Goal: Entertainment & Leisure: Browse casually

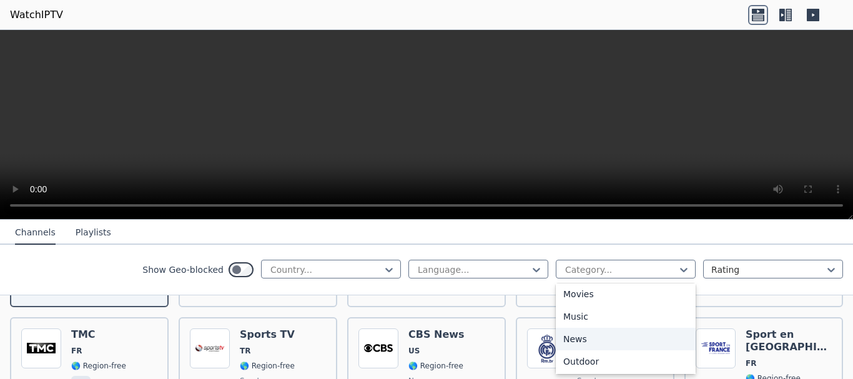
scroll to position [521, 0]
click at [562, 318] on div "Sports" at bounding box center [626, 316] width 140 height 22
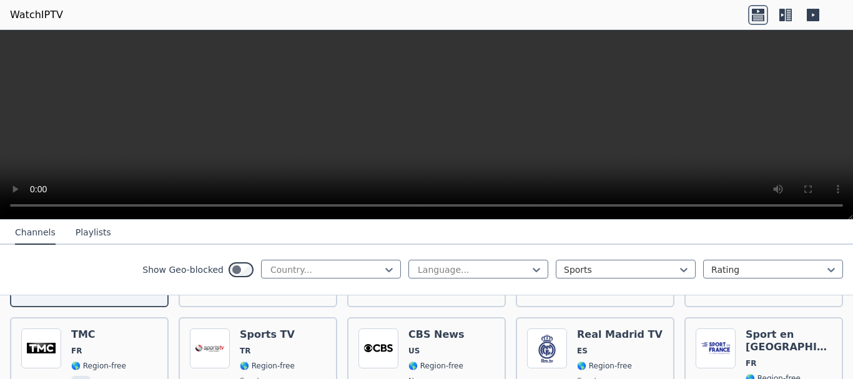
click at [786, 16] on icon at bounding box center [786, 15] width 20 height 20
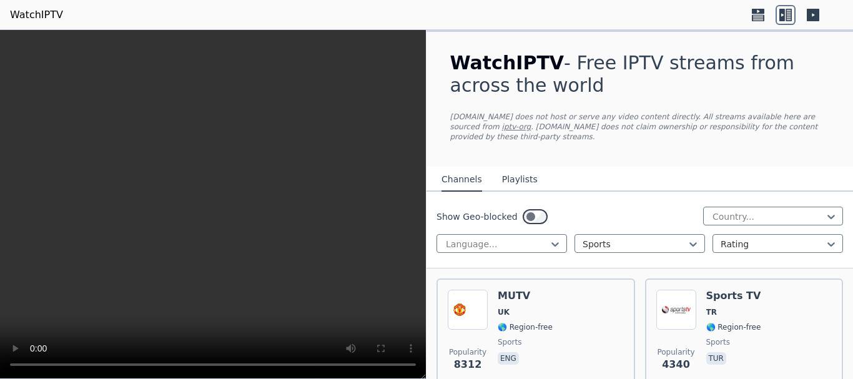
scroll to position [125, 0]
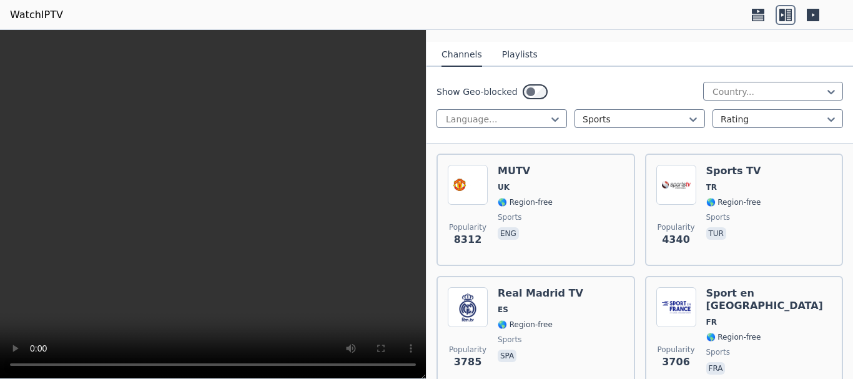
click at [510, 43] on button "Playlists" at bounding box center [520, 55] width 36 height 24
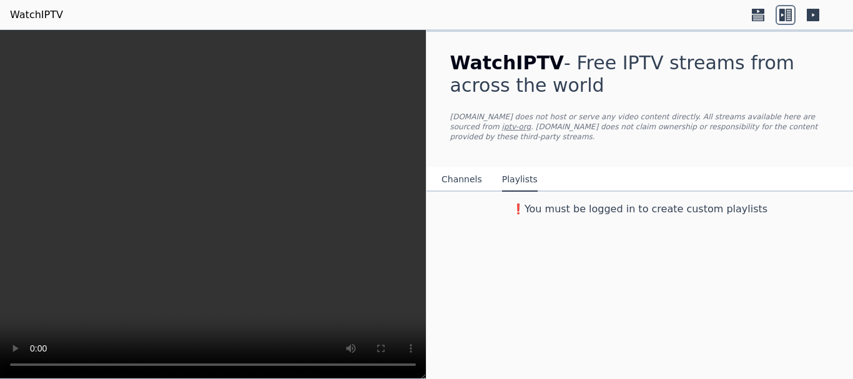
scroll to position [0, 0]
click at [455, 172] on button "Channels" at bounding box center [462, 180] width 41 height 24
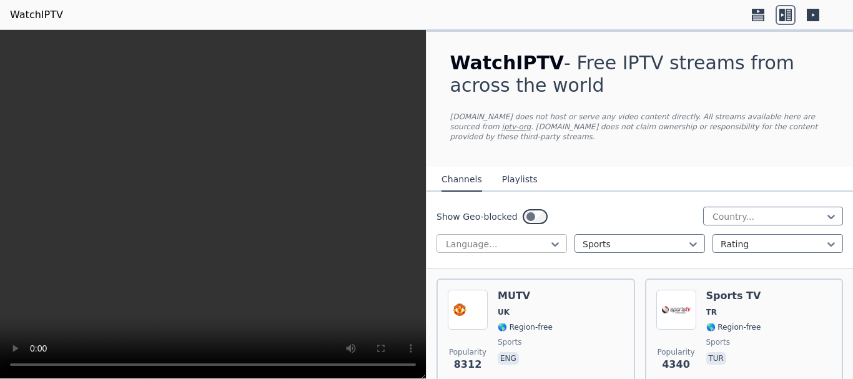
click at [461, 238] on div at bounding box center [497, 244] width 104 height 12
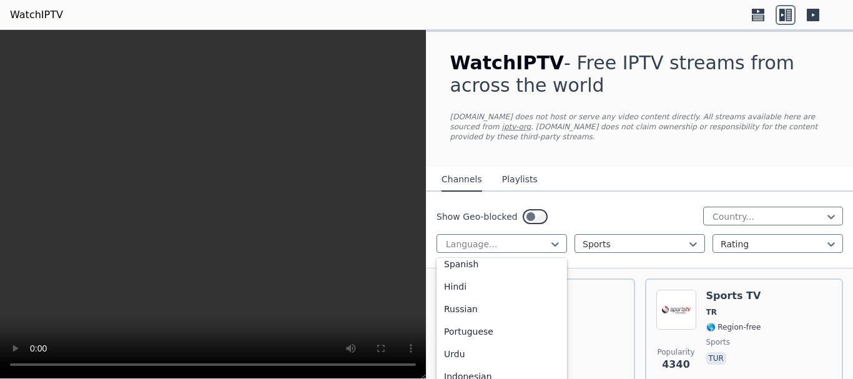
scroll to position [125, 0]
click at [505, 316] on div "Portuguese" at bounding box center [502, 327] width 131 height 22
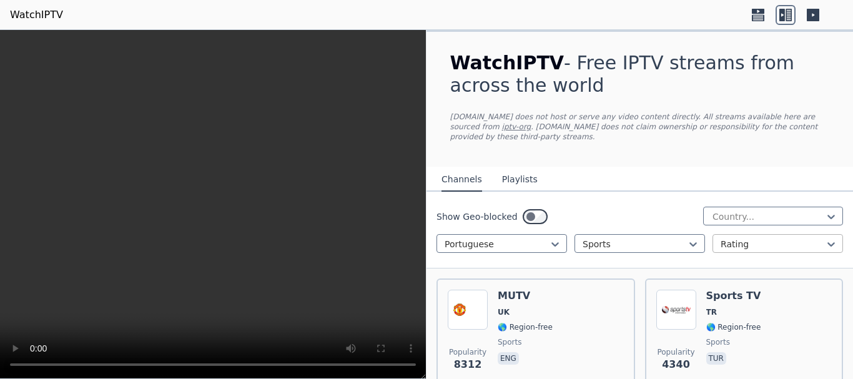
click at [733, 238] on div at bounding box center [773, 244] width 104 height 12
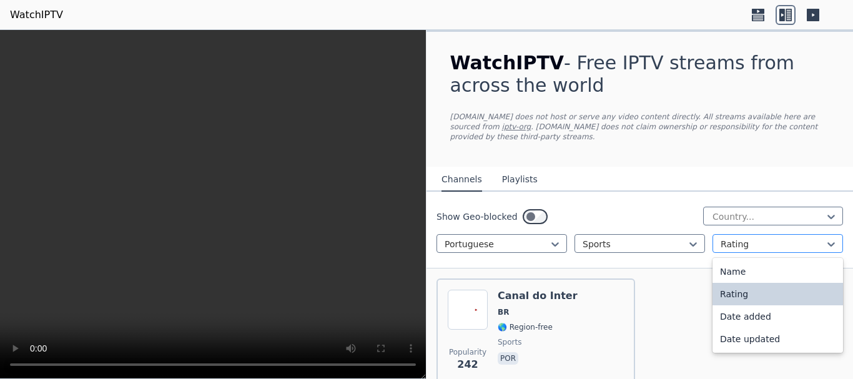
click at [733, 238] on div at bounding box center [773, 244] width 104 height 12
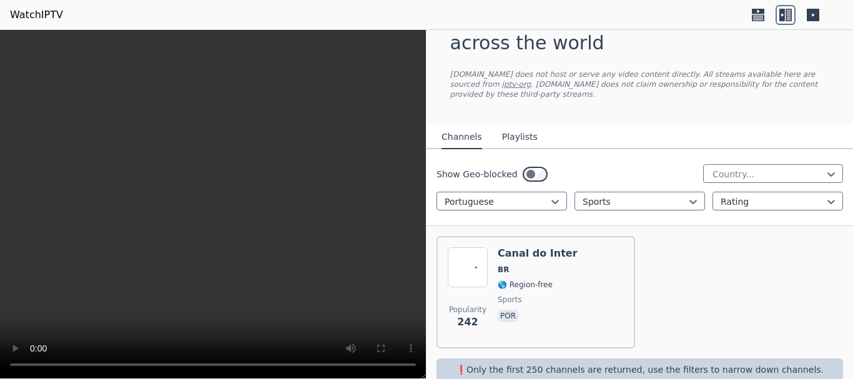
scroll to position [54, 0]
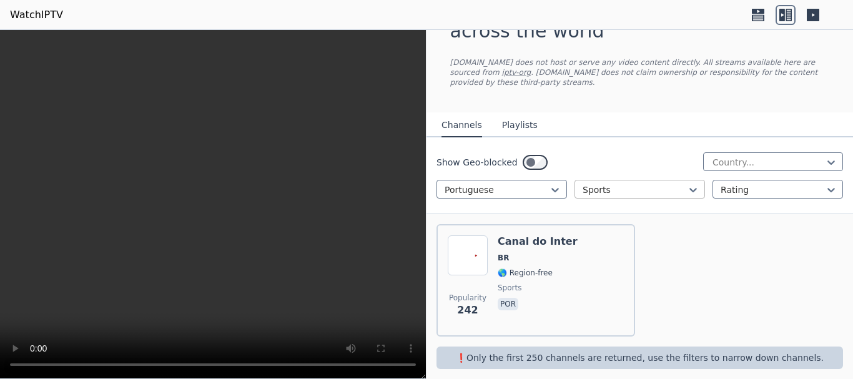
click at [639, 184] on div at bounding box center [635, 190] width 104 height 12
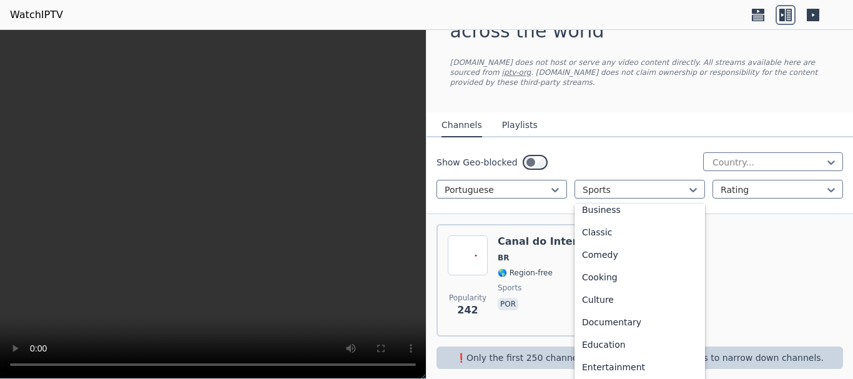
scroll to position [0, 0]
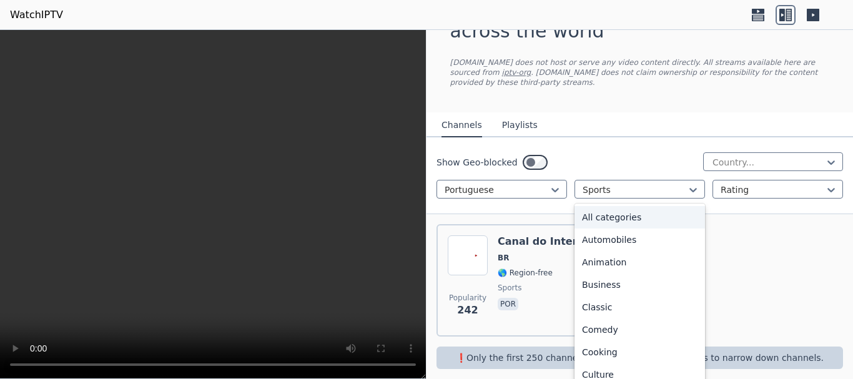
click at [627, 211] on div "All categories" at bounding box center [640, 217] width 131 height 22
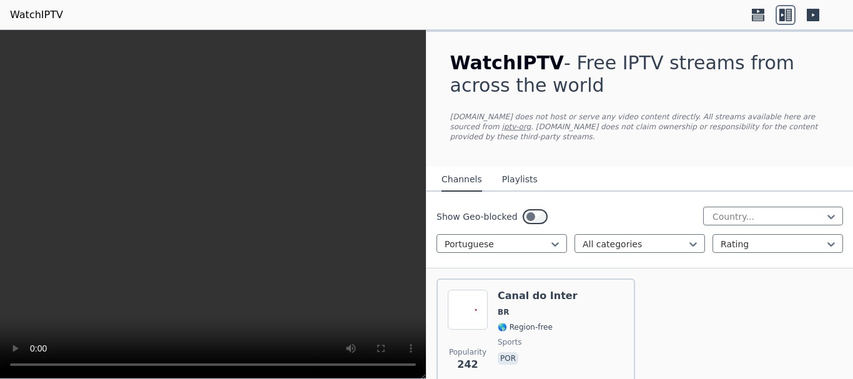
click at [732, 211] on div at bounding box center [769, 217] width 114 height 12
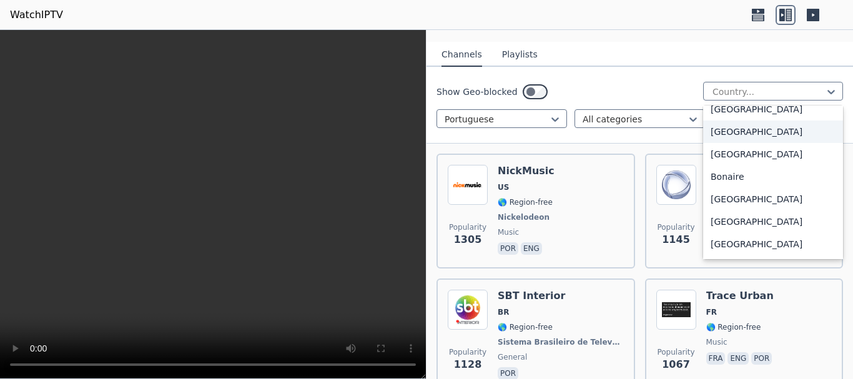
scroll to position [500, 0]
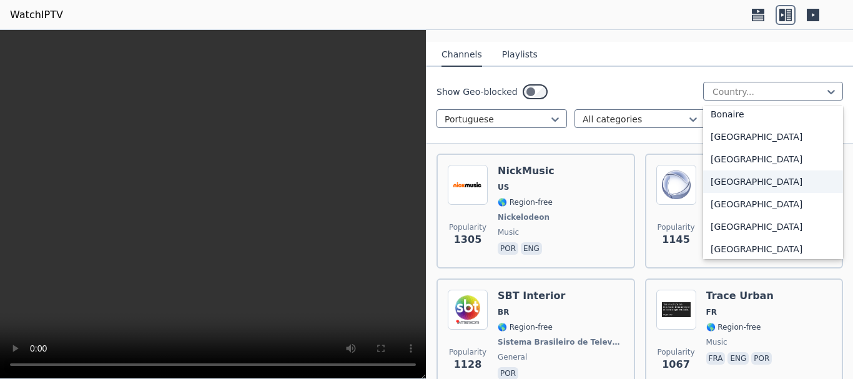
click at [717, 173] on div "[GEOGRAPHIC_DATA]" at bounding box center [773, 182] width 140 height 22
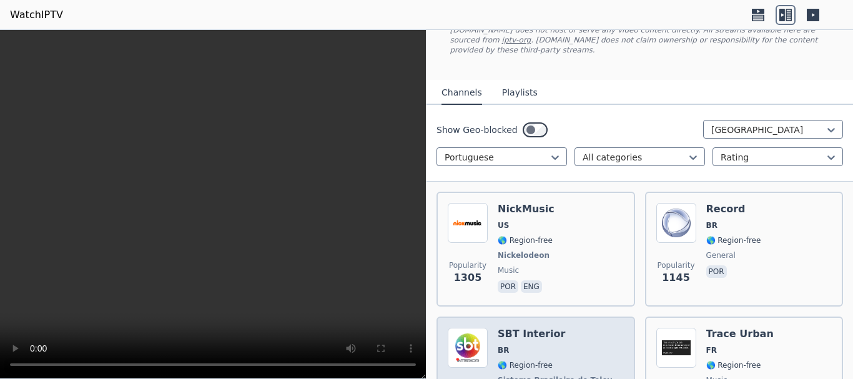
scroll to position [250, 0]
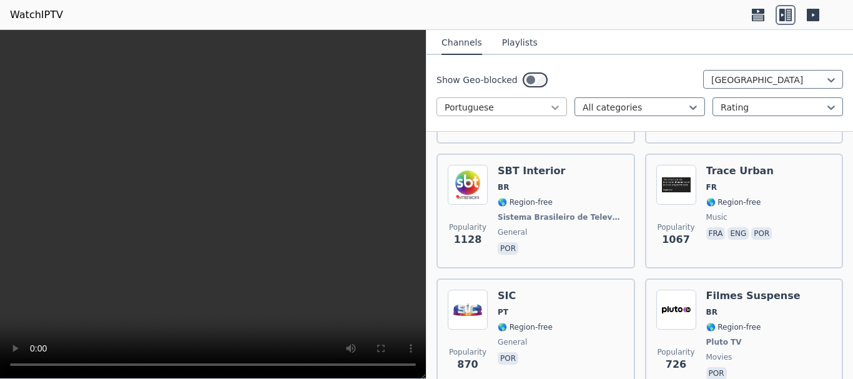
click at [554, 105] on icon at bounding box center [555, 107] width 12 height 12
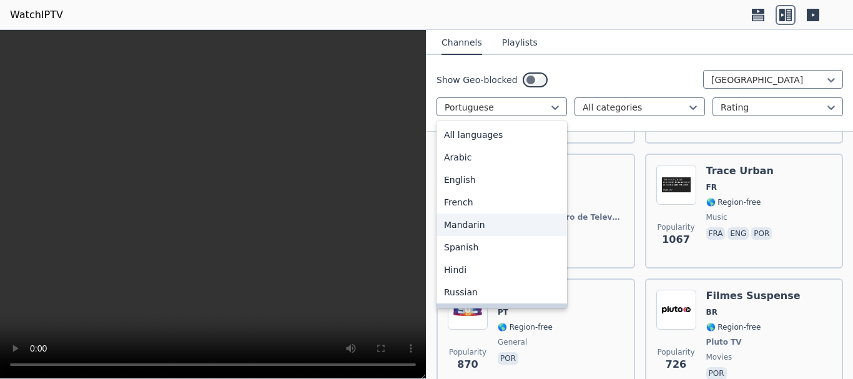
scroll to position [0, 0]
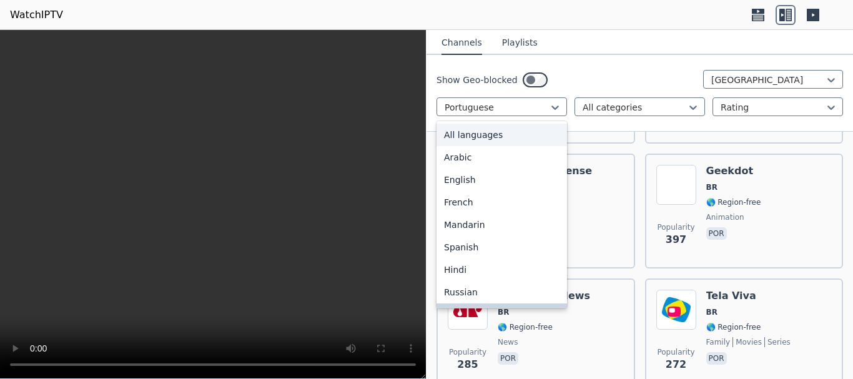
click at [503, 137] on div "All languages" at bounding box center [502, 135] width 131 height 22
click at [527, 106] on div at bounding box center [497, 107] width 104 height 12
click at [478, 134] on div "All languages" at bounding box center [502, 135] width 131 height 22
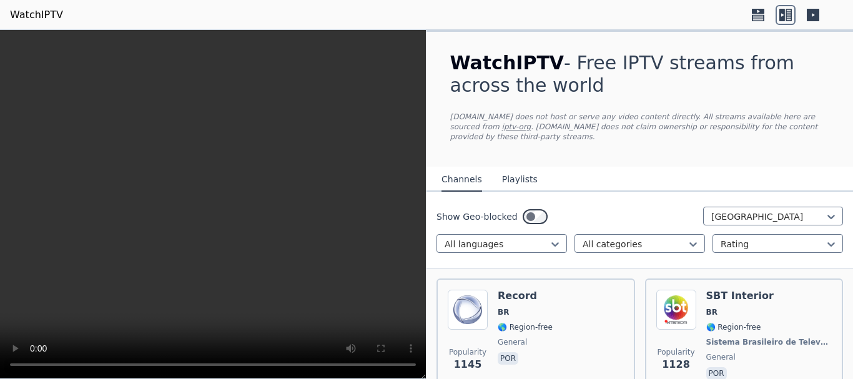
scroll to position [125, 0]
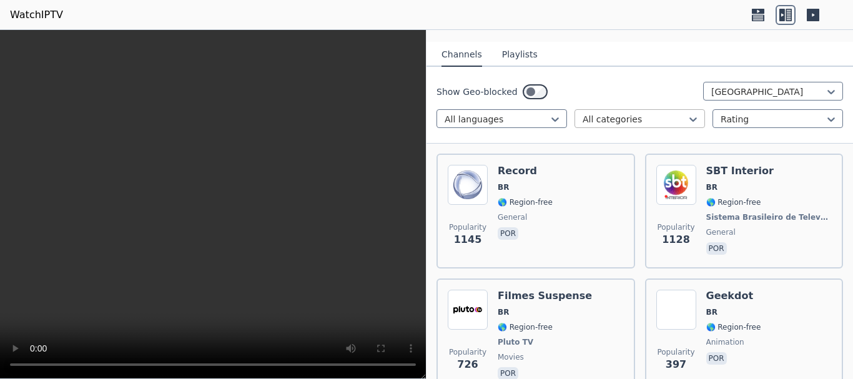
click at [630, 113] on div at bounding box center [635, 119] width 104 height 12
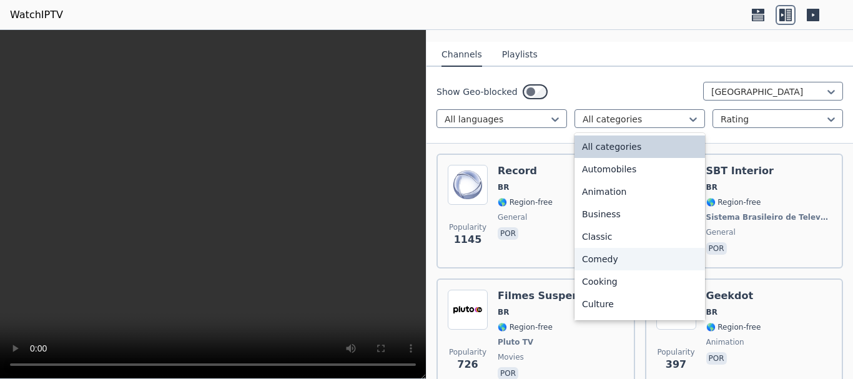
scroll to position [425, 0]
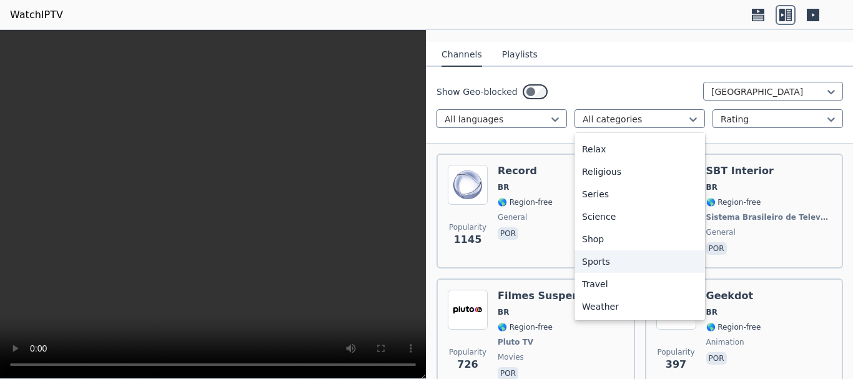
click at [599, 254] on div "Sports" at bounding box center [640, 262] width 131 height 22
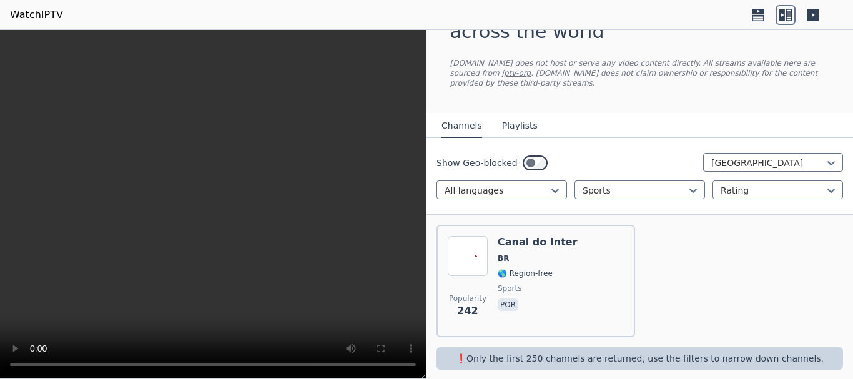
scroll to position [54, 0]
click at [738, 184] on div at bounding box center [773, 190] width 104 height 12
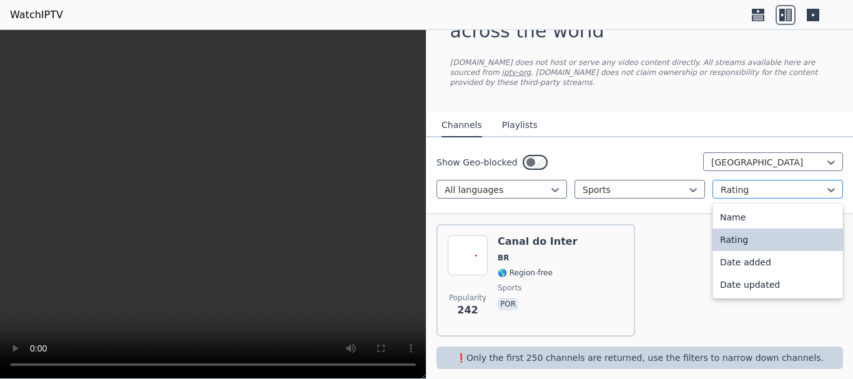
click at [738, 184] on div at bounding box center [773, 190] width 104 height 12
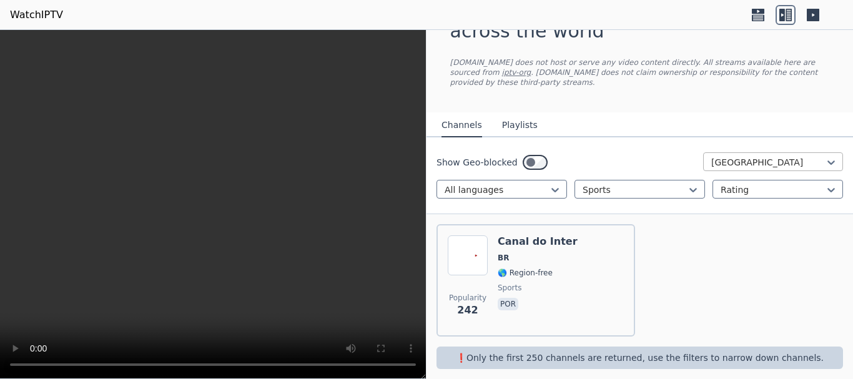
click at [733, 156] on div at bounding box center [769, 162] width 114 height 12
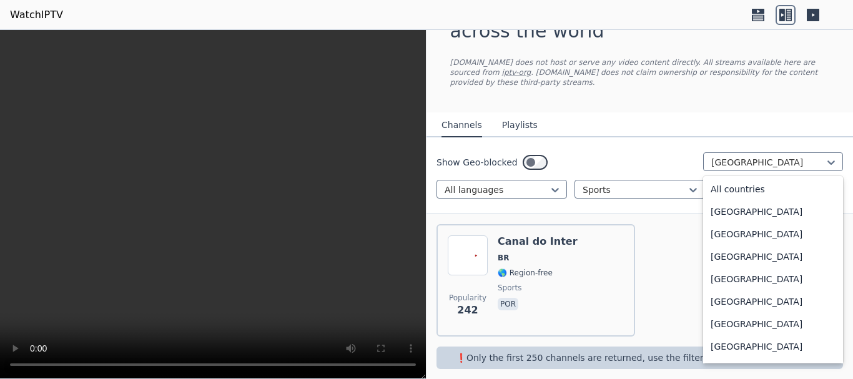
scroll to position [0, 0]
click at [742, 179] on div "All countries" at bounding box center [773, 190] width 140 height 22
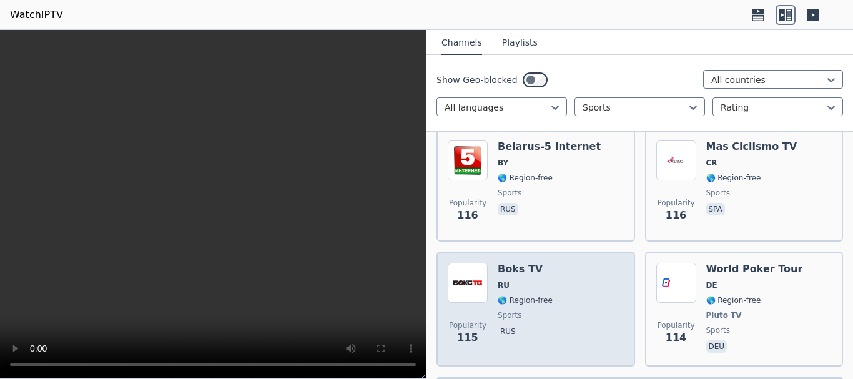
scroll to position [6822, 0]
